Goal: Check status

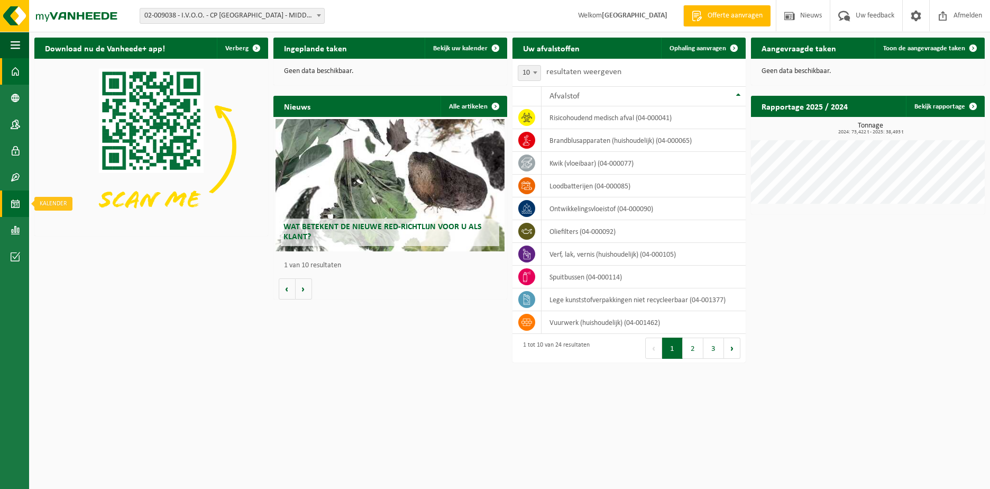
click at [18, 199] on span at bounding box center [16, 203] width 10 height 26
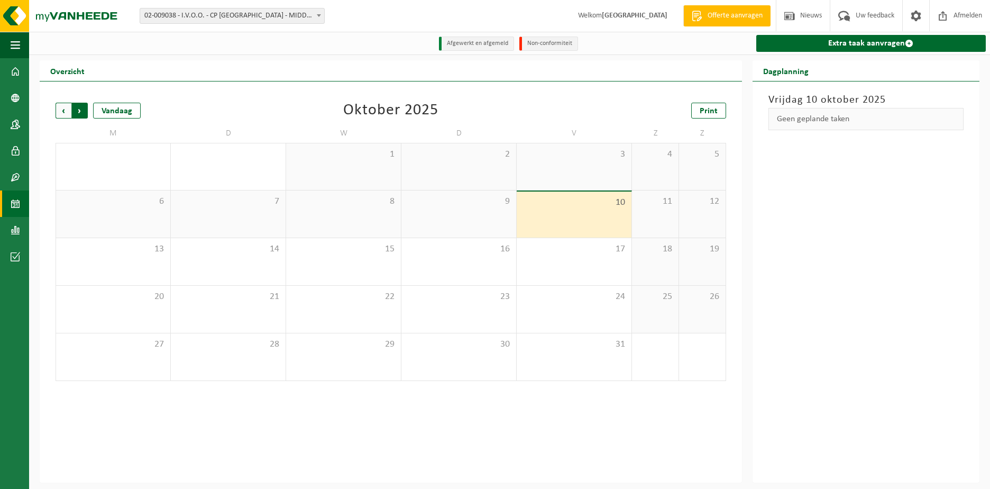
click at [63, 111] on span "Vorige" at bounding box center [64, 111] width 16 height 16
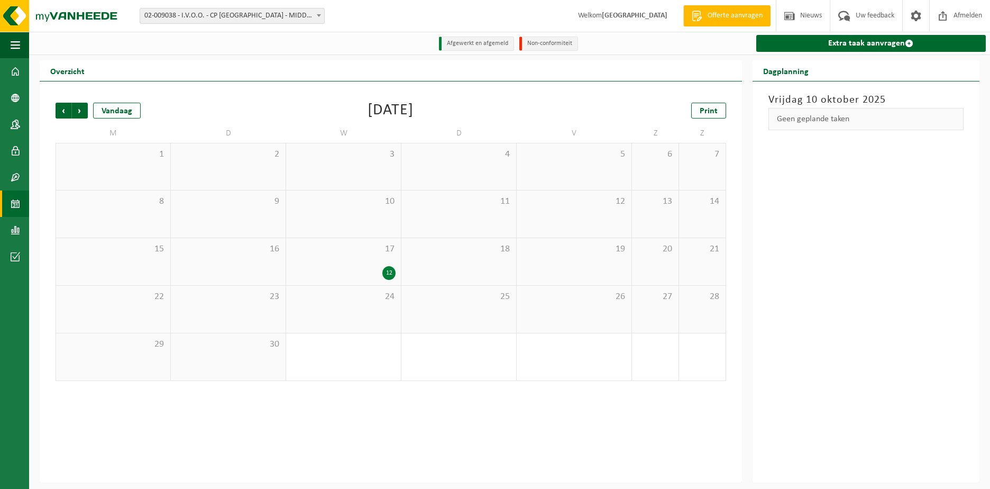
click at [385, 274] on div "12" at bounding box center [389, 273] width 13 height 14
